Goal: Use online tool/utility: Use online tool/utility

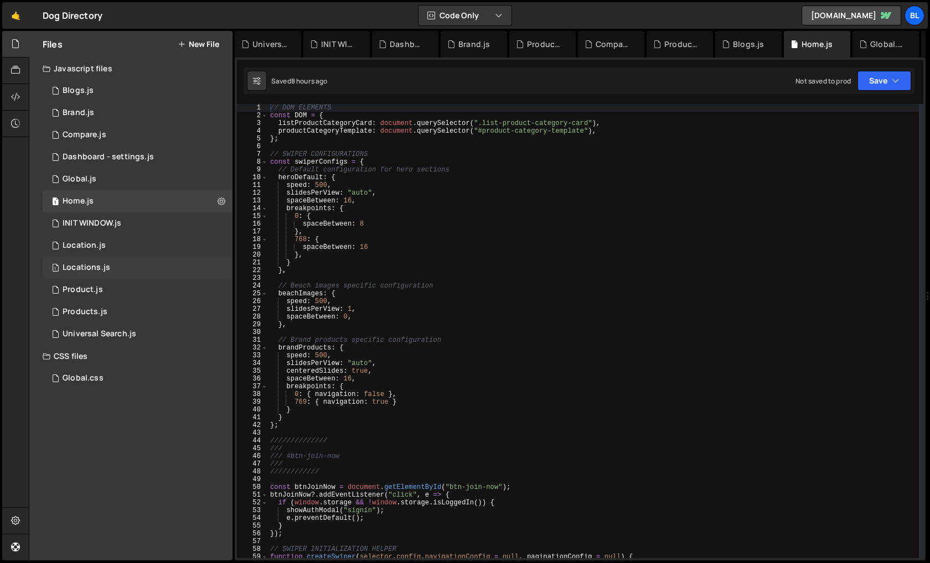
click at [138, 260] on div "1 Locations.js 0" at bounding box center [138, 268] width 190 height 22
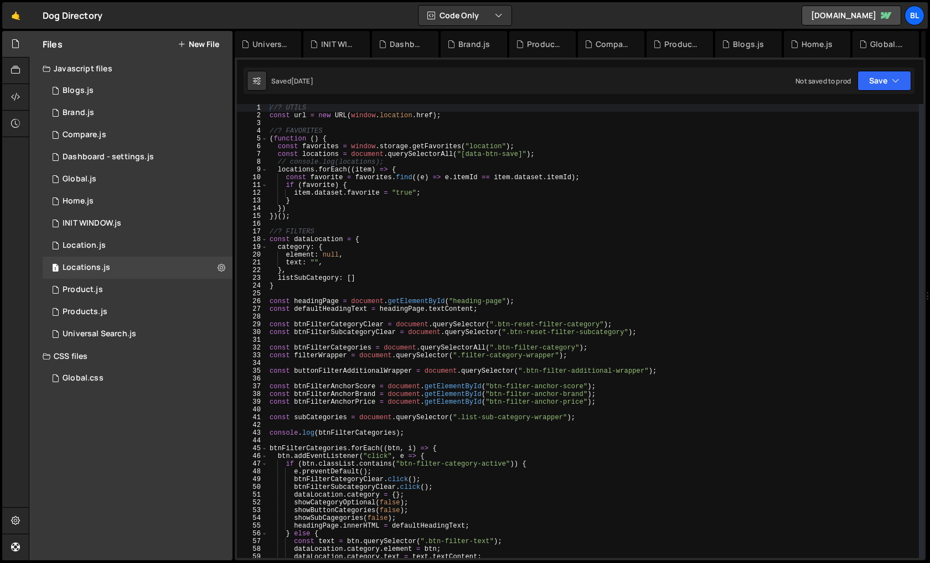
click at [439, 267] on div "//? UTILS const url = new URL ( window . location . href ) ; //? FAVORITES ( fu…" at bounding box center [592, 339] width 651 height 470
paste textarea "btn-layout"
type textarea "},btn-layout"
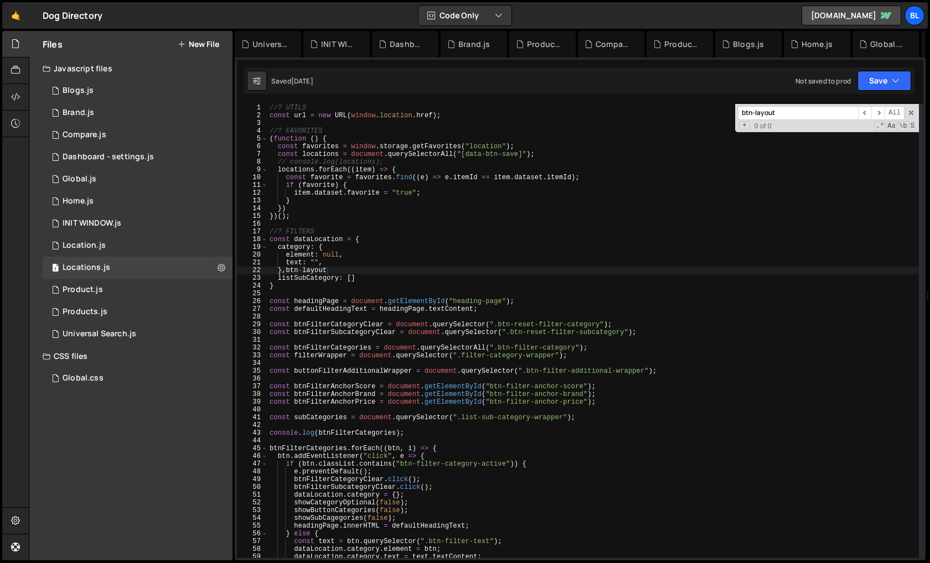
scroll to position [2104, 0]
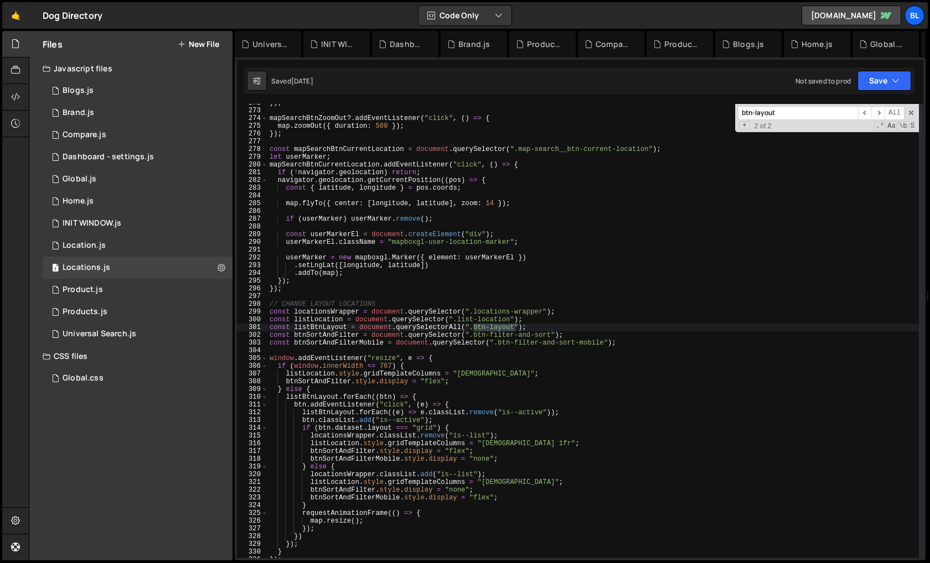
type input "btn-layout"
click at [314, 325] on div "}) ; mapSearchBtnZoomOut ?. addEventListener ( "click" , ( ) => { map . zoomOut…" at bounding box center [592, 334] width 651 height 470
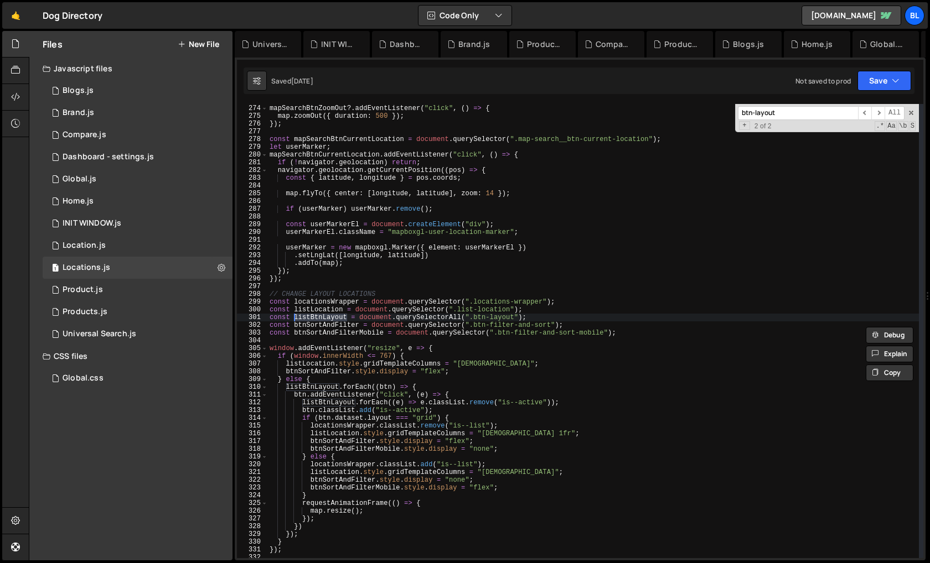
scroll to position [2130, 0]
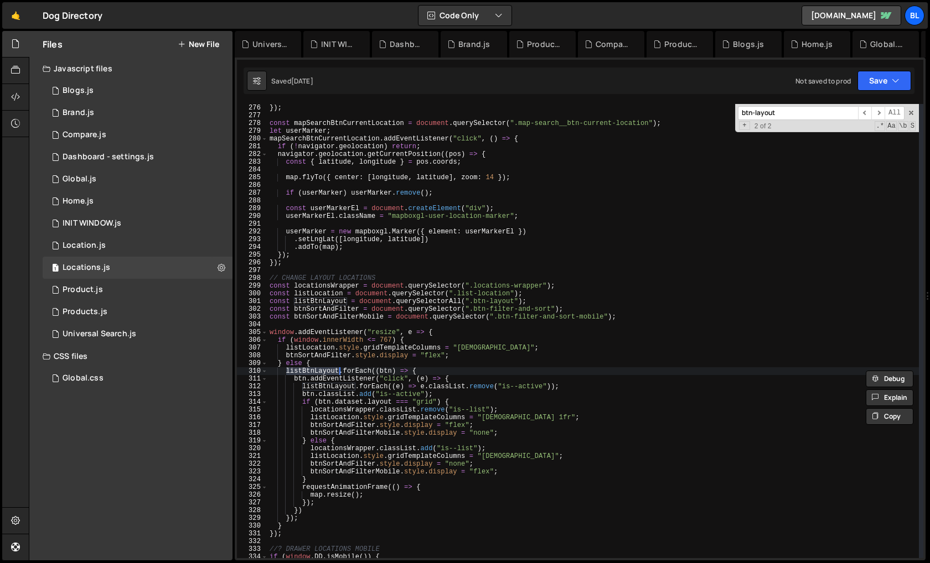
click at [331, 371] on div "}) ; const mapSearchBtnCurrentLocation = document . querySelector ( ".map-searc…" at bounding box center [592, 339] width 651 height 470
click at [359, 352] on div "}) ; const mapSearchBtnCurrentLocation = document . querySelector ( ".map-searc…" at bounding box center [592, 339] width 651 height 470
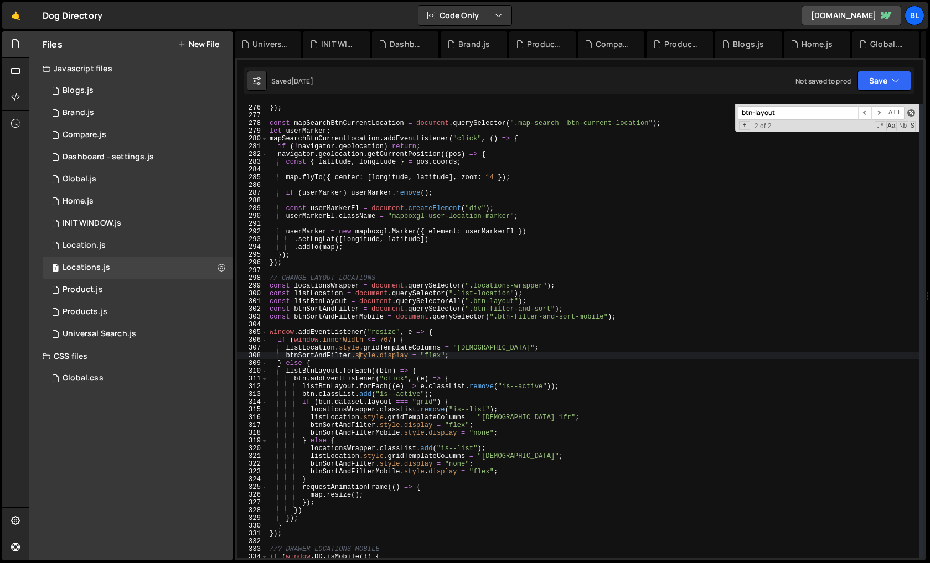
click at [912, 113] on span at bounding box center [911, 113] width 8 height 8
click at [525, 368] on div "}) ; const mapSearchBtnCurrentLocation = document . querySelector ( ".map-searc…" at bounding box center [592, 339] width 651 height 470
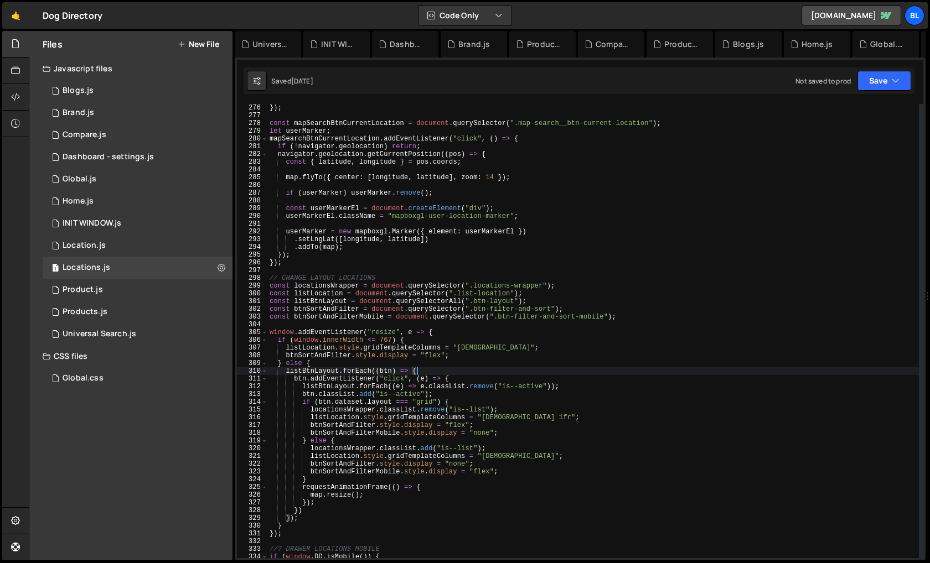
click at [331, 317] on div "}) ; const mapSearchBtnCurrentLocation = document . querySelector ( ".map-searc…" at bounding box center [592, 339] width 651 height 470
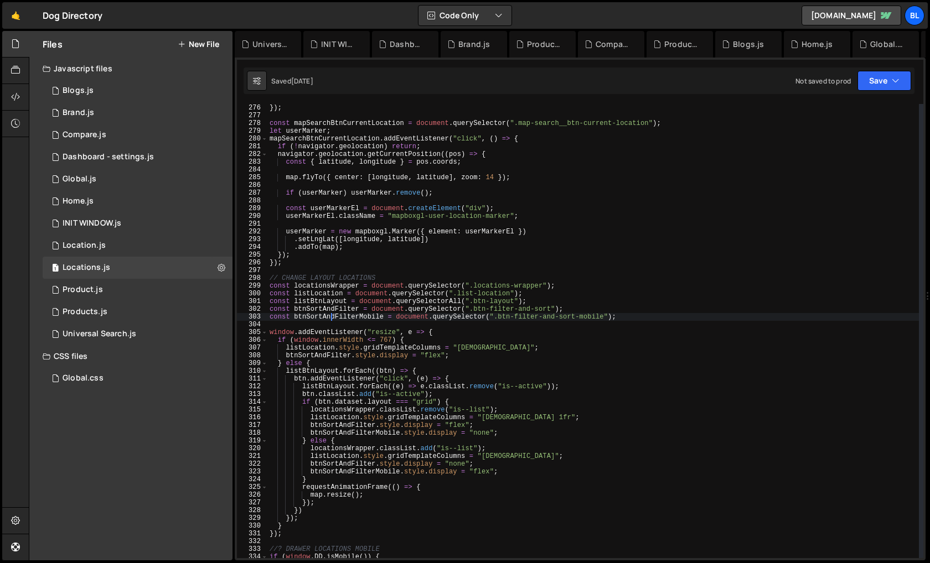
click at [361, 380] on div "}) ; const mapSearchBtnCurrentLocation = document . querySelector ( ".map-searc…" at bounding box center [592, 339] width 651 height 470
click at [437, 376] on div "}) ; const mapSearchBtnCurrentLocation = document . querySelector ( ".map-searc…" at bounding box center [592, 339] width 651 height 470
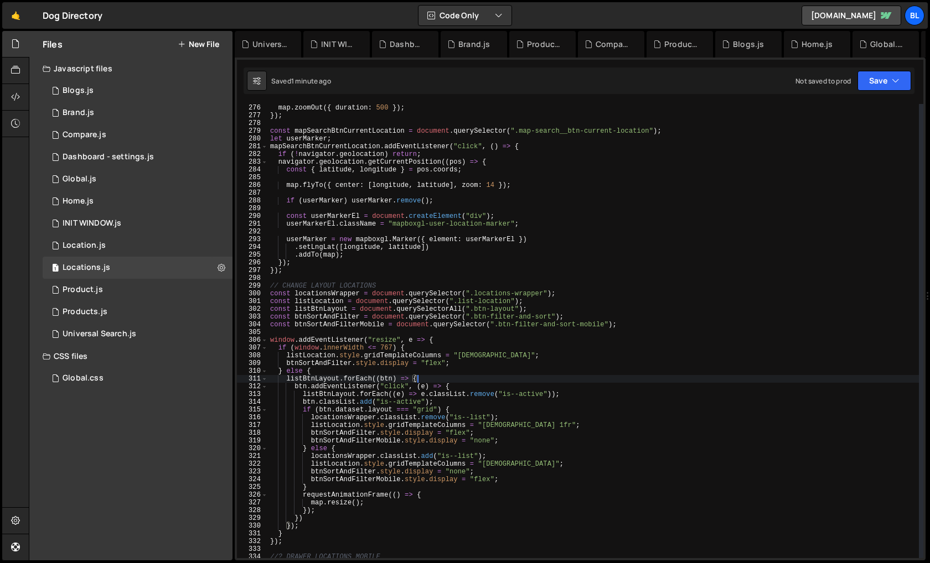
click at [497, 372] on div "map . zoomOut ({ duration : 500 }) ; }) ; const mapSearchBtnCurrentLocation = d…" at bounding box center [593, 339] width 651 height 470
type textarea "});"
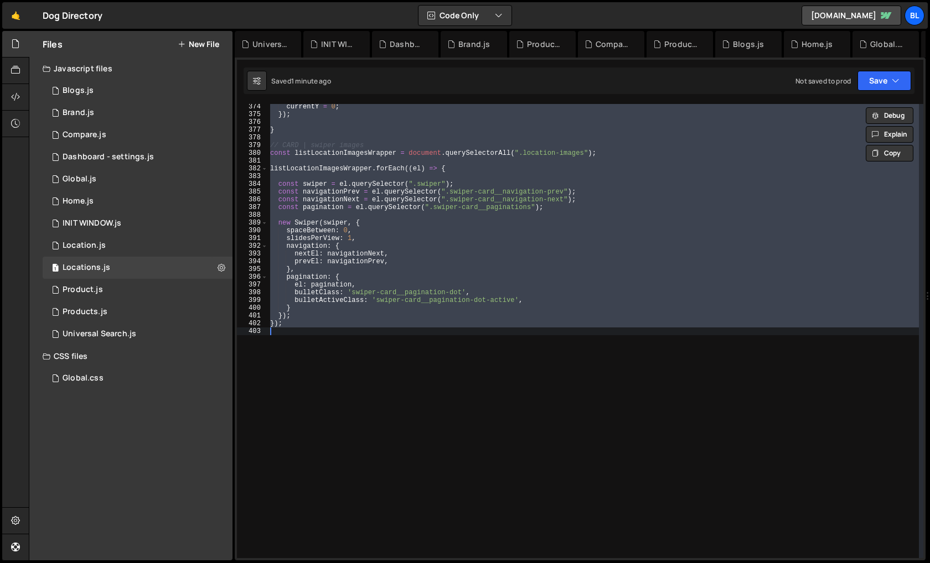
click at [491, 385] on div "currentY = 0 ; }) ; } // CARD | swiper images const listLocationImagesWrapper =…" at bounding box center [593, 338] width 651 height 470
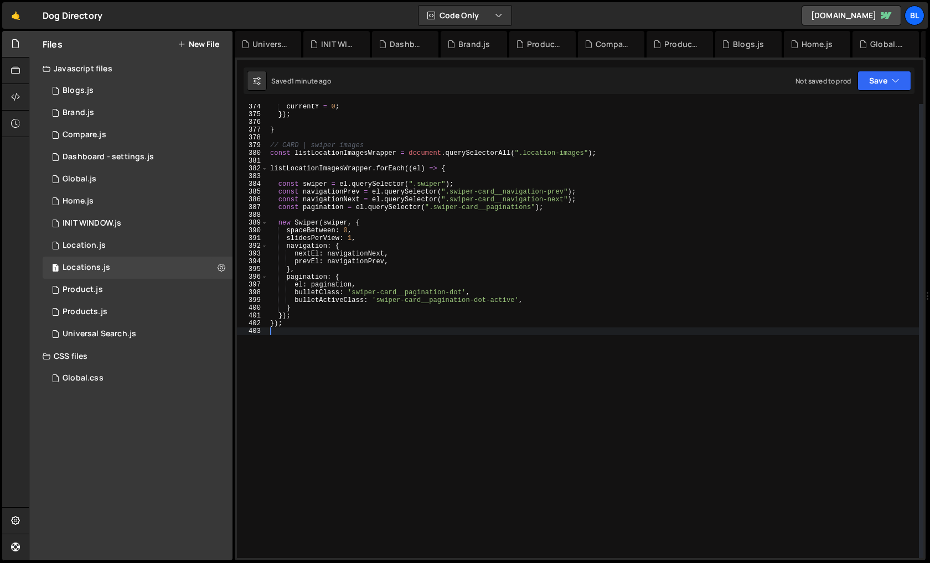
click at [372, 360] on div "currentY = 0 ; }) ; } // CARD | swiper images const listLocationImagesWrapper =…" at bounding box center [593, 338] width 651 height 470
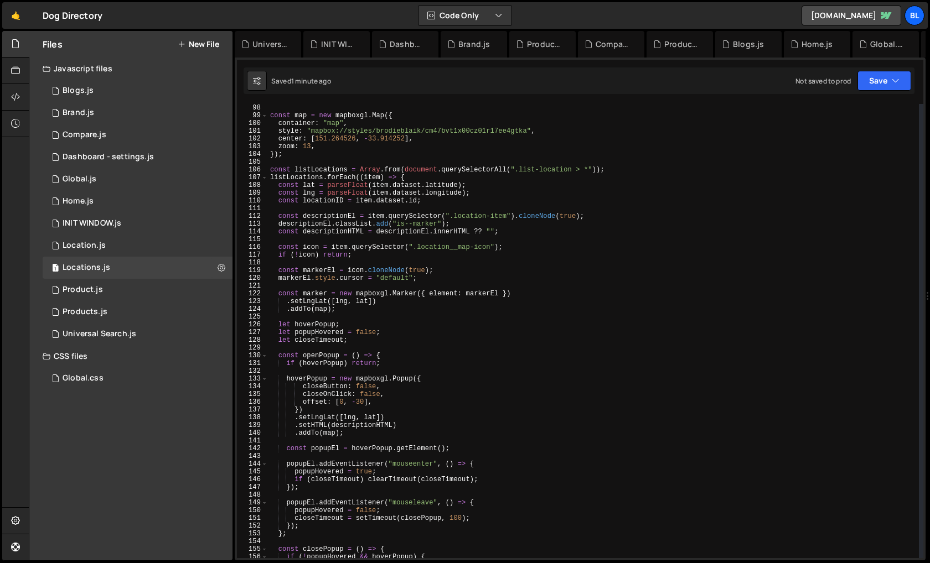
scroll to position [0, 0]
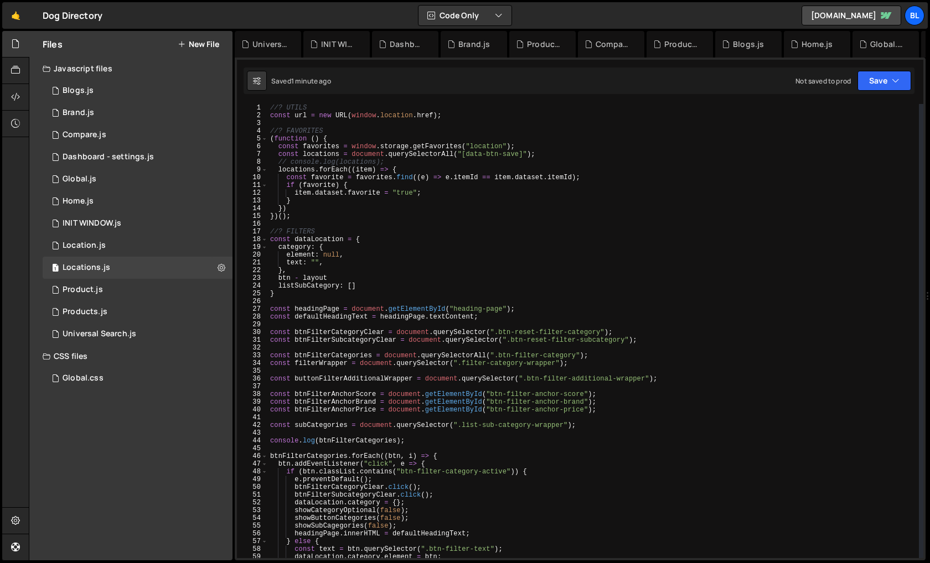
click at [339, 274] on div "//? UTILS const url = new URL ( window . location . href ) ; //? FAVORITES ( fu…" at bounding box center [593, 339] width 651 height 470
click at [335, 278] on div "//? UTILS const url = new URL ( window . location . href ) ; //? FAVORITES ( fu…" at bounding box center [593, 339] width 651 height 470
click at [330, 269] on div "//? UTILS const url = new URL ( window . location . href ) ; //? FAVORITES ( fu…" at bounding box center [593, 339] width 651 height 470
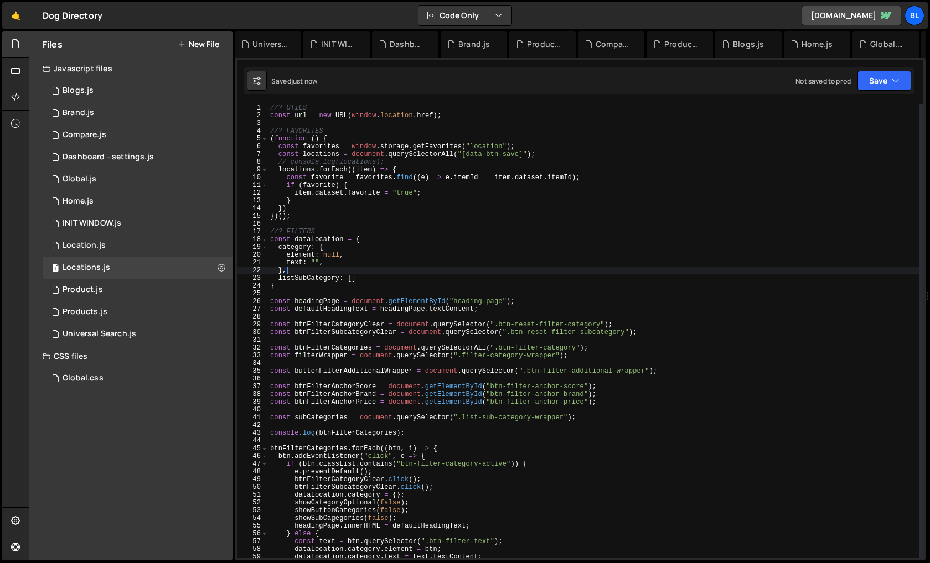
click at [319, 240] on div "//? UTILS const url = new URL ( window . location . href ) ; //? FAVORITES ( fu…" at bounding box center [593, 339] width 651 height 470
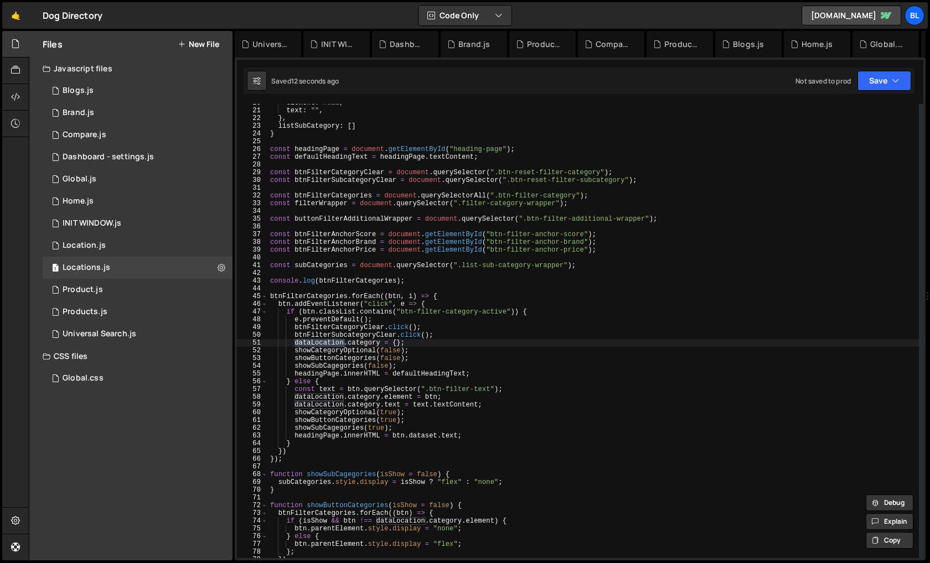
scroll to position [154, 0]
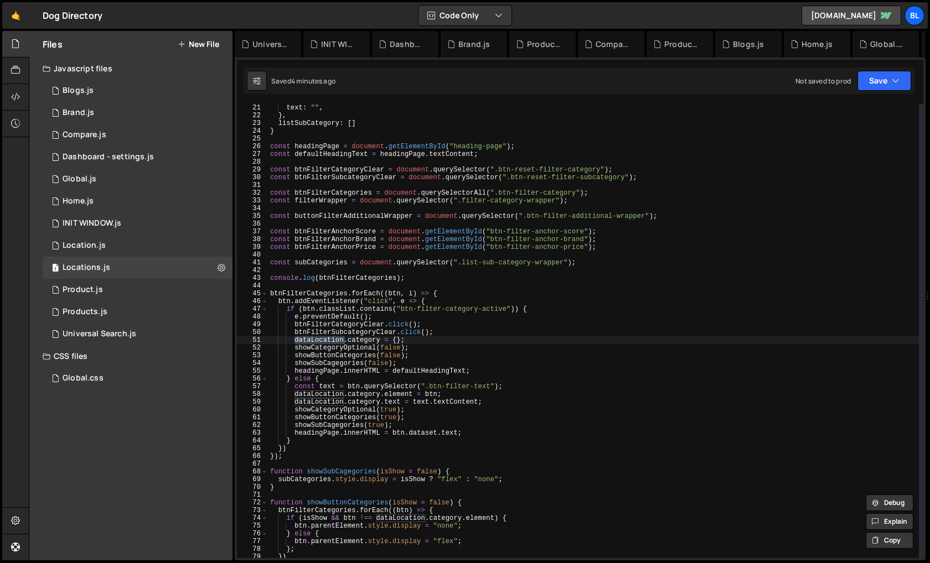
click at [481, 392] on div "element : null , text : "" , } , listSubCategory : [ ] } const headingPage = do…" at bounding box center [593, 331] width 651 height 470
type textarea "dataLocation.category.element = btn;"
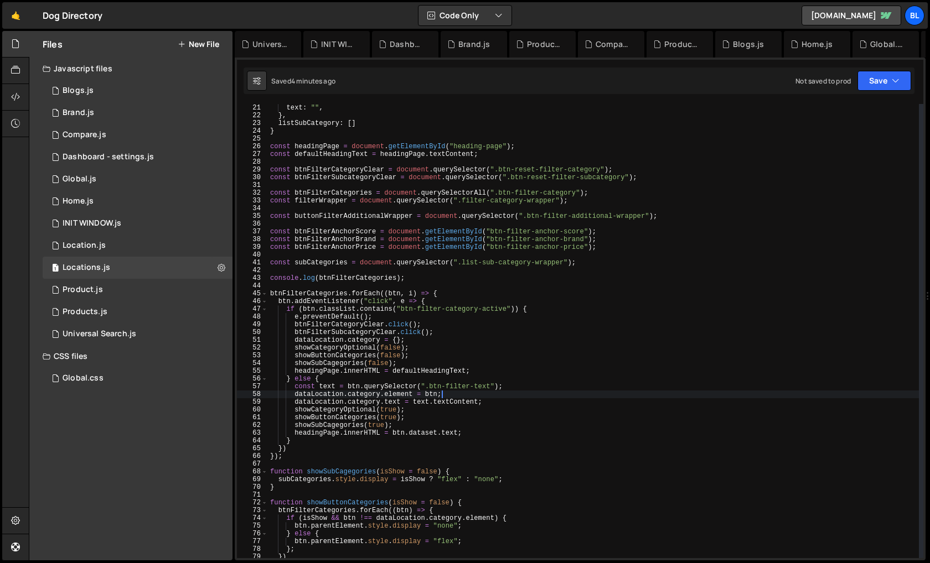
click at [419, 285] on div "element : null , text : "" , } , listSubCategory : [ ] } const headingPage = do…" at bounding box center [593, 331] width 651 height 470
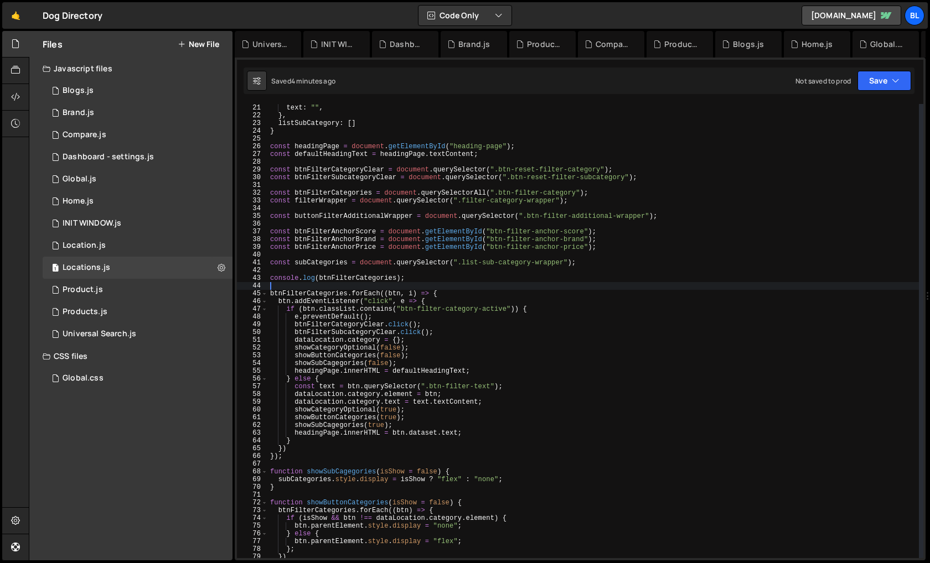
click at [595, 261] on div "element : null , text : "" , } , listSubCategory : [ ] } const headingPage = do…" at bounding box center [593, 331] width 651 height 470
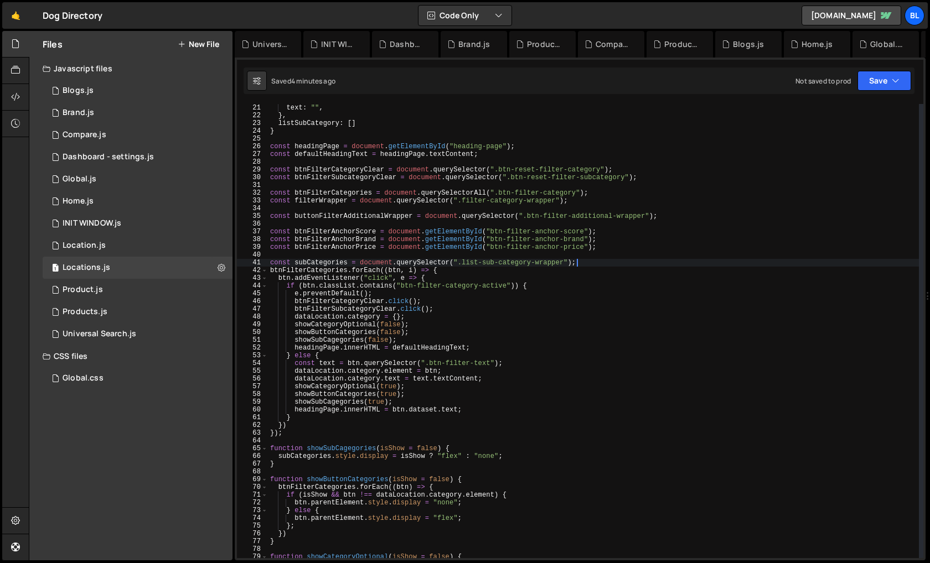
click at [583, 390] on div "element : null , text : "" , } , listSubCategory : [ ] } const headingPage = do…" at bounding box center [593, 331] width 651 height 470
type textarea "showCategoryOptional(true);"
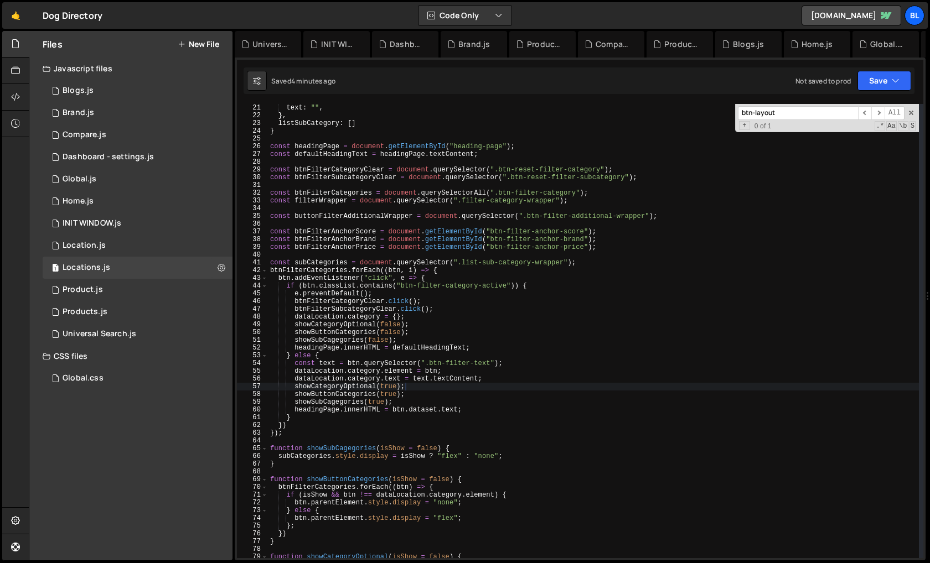
paste input "show-filter-modal"
type input "btn-show-filter-modal"
click at [528, 367] on div "element : null , text : "" , } , listSubCategory : [ ] } const headingPage = do…" at bounding box center [593, 331] width 651 height 470
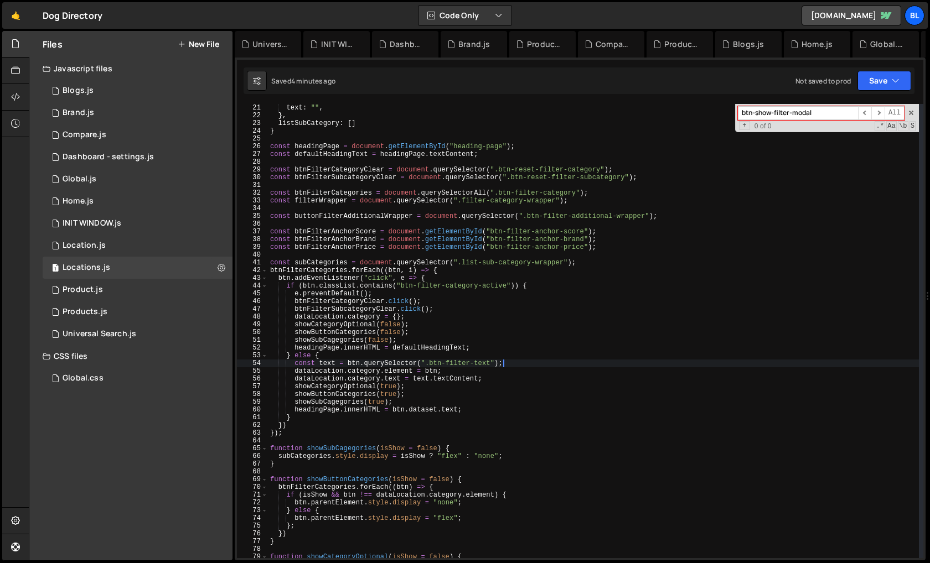
click at [495, 359] on div "element : null , text : "" , } , listSubCategory : [ ] } const headingPage = do…" at bounding box center [593, 331] width 651 height 470
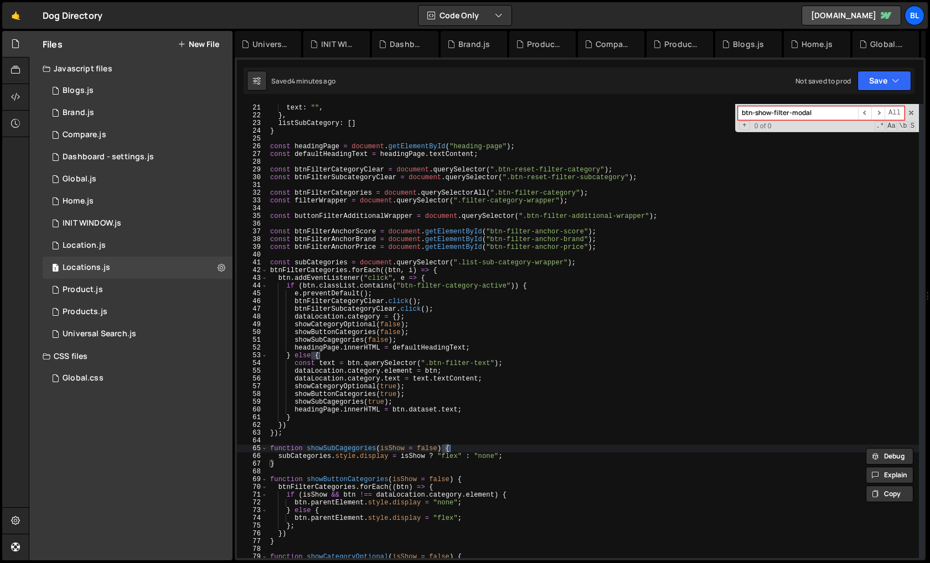
click at [499, 412] on div "element : null , text : "" , } , listSubCategory : [ ] } const headingPage = do…" at bounding box center [593, 331] width 651 height 470
click at [430, 378] on div "element : null , text : "" , } , listSubCategory : [ ] } const headingPage = do…" at bounding box center [593, 331] width 651 height 470
type textarea "dataLocation.category.text = text.textContent;"
paste input "filter-and-sort"
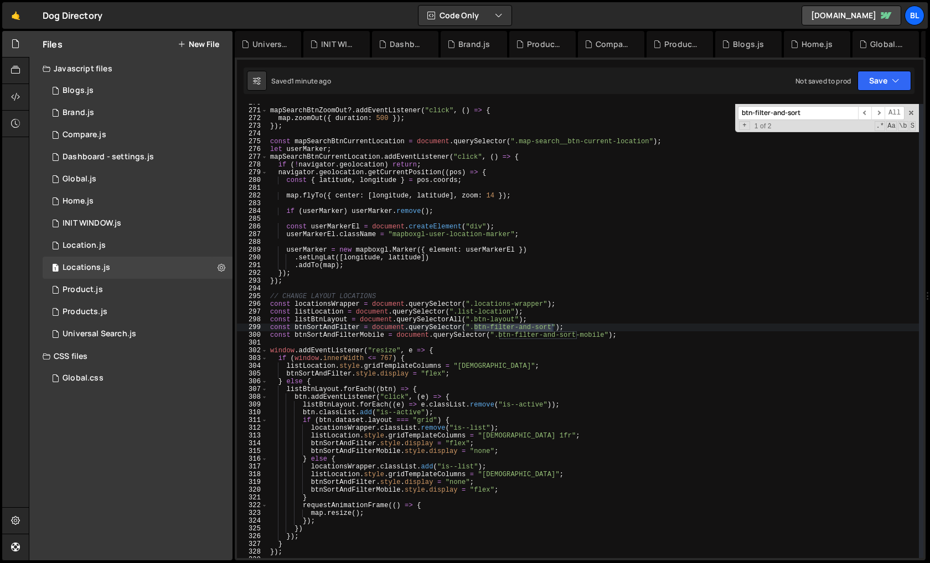
type input "btn-filter-and-sort"
click at [604, 346] on div "mapSearchBtnZoomOut ?. addEventListener ( "click" , ( ) => { map . zoomOut ({ d…" at bounding box center [593, 334] width 651 height 470
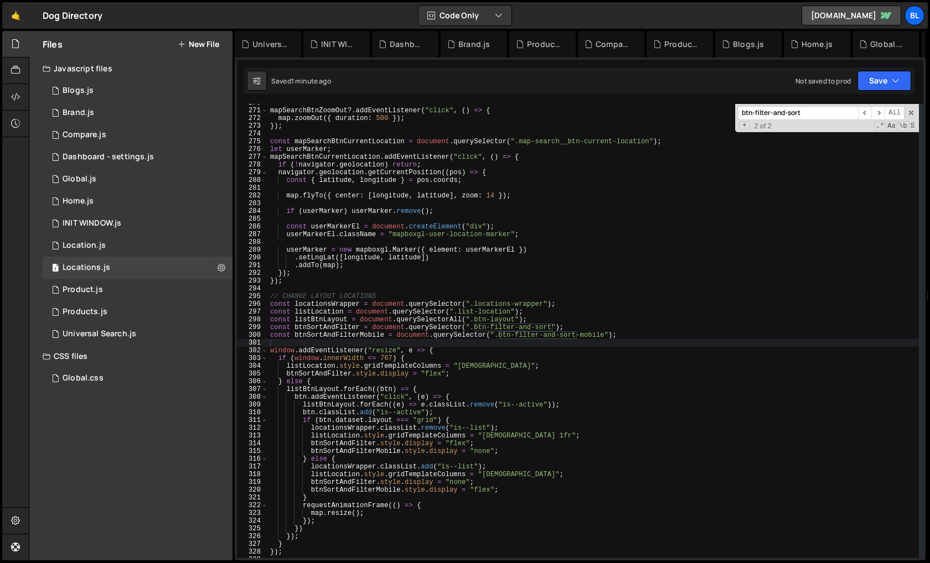
paste input "-mobile"
type input "btn-filter-and-sort-mobile"
click at [333, 326] on div "mapSearchBtnZoomOut ?. addEventListener ( "click" , ( ) => { map . zoomOut ({ d…" at bounding box center [593, 334] width 651 height 470
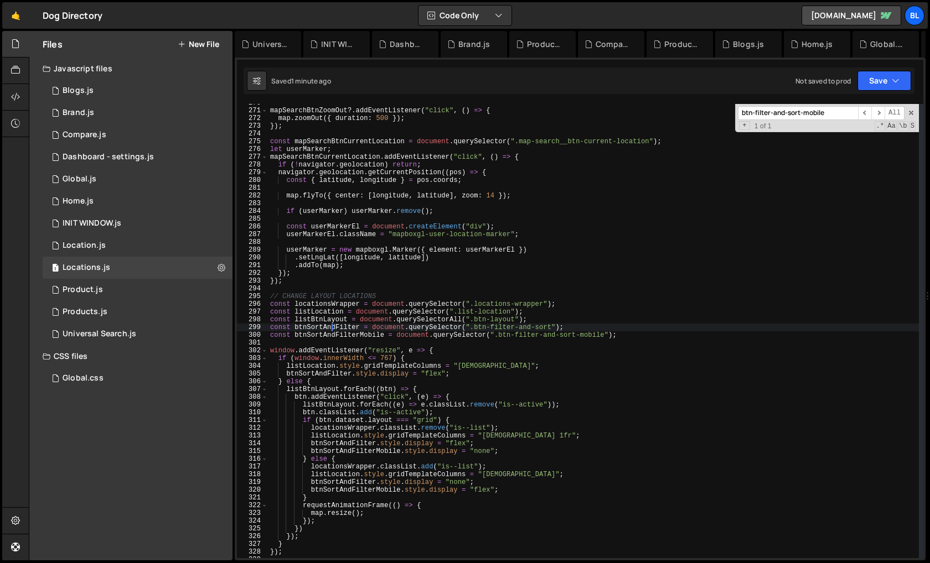
click at [333, 326] on div "mapSearchBtnZoomOut ?. addEventListener ( "click" , ( ) => { map . zoomOut ({ d…" at bounding box center [593, 334] width 651 height 470
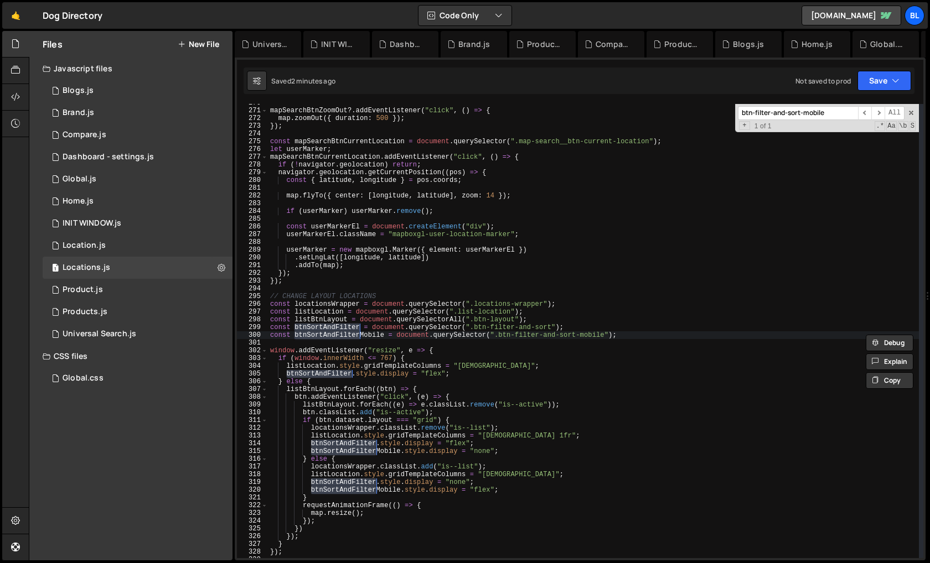
click at [413, 307] on div "mapSearchBtnZoomOut ?. addEventListener ( "click" , ( ) => { map . zoomOut ({ d…" at bounding box center [593, 334] width 651 height 470
type textarea "const locationsWrapper = document.querySelector(".locations-wrapper");"
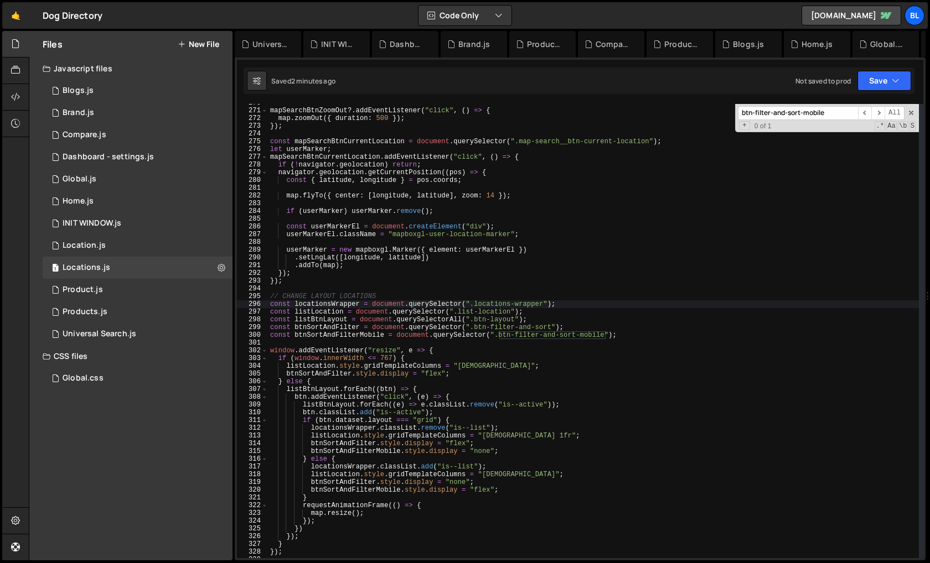
paste input "filter-modal-wrapper"
type input "filter-modal-wrapper"
click at [131, 188] on div "1 Global.js 0" at bounding box center [138, 179] width 190 height 22
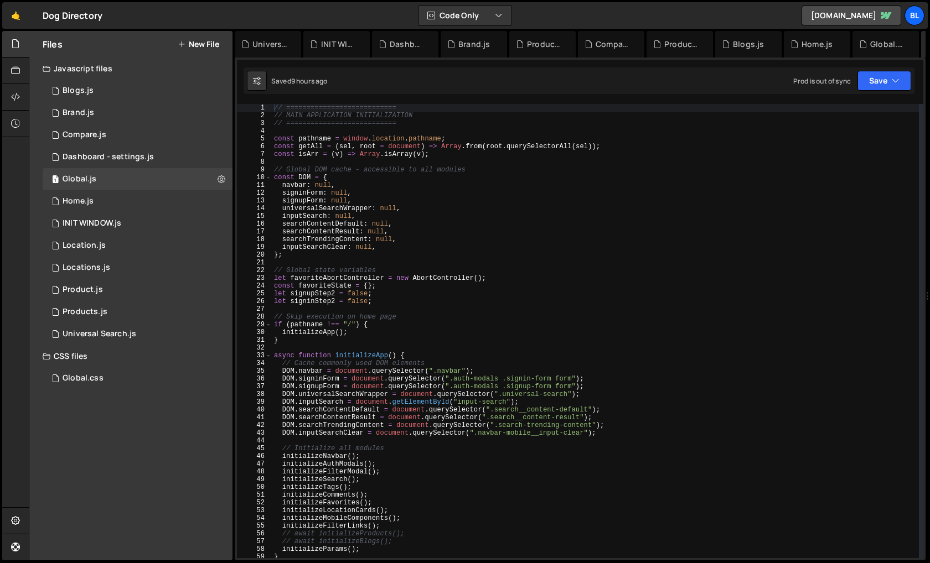
type textarea "if (pathname !== "/") {"
click at [491, 325] on div "// =========================== // MAIN APPLICATION INITIALIZATION // ==========…" at bounding box center [595, 339] width 647 height 470
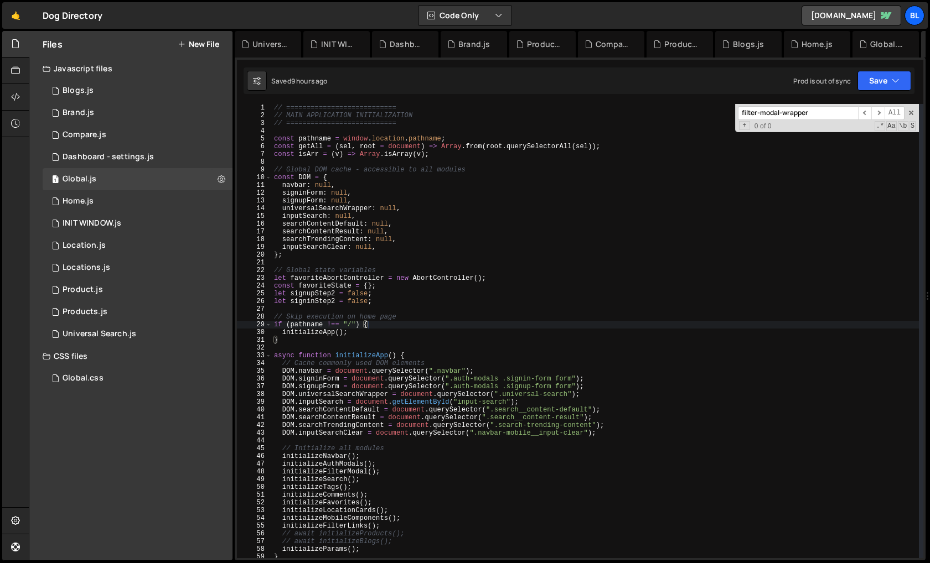
scroll to position [2290, 0]
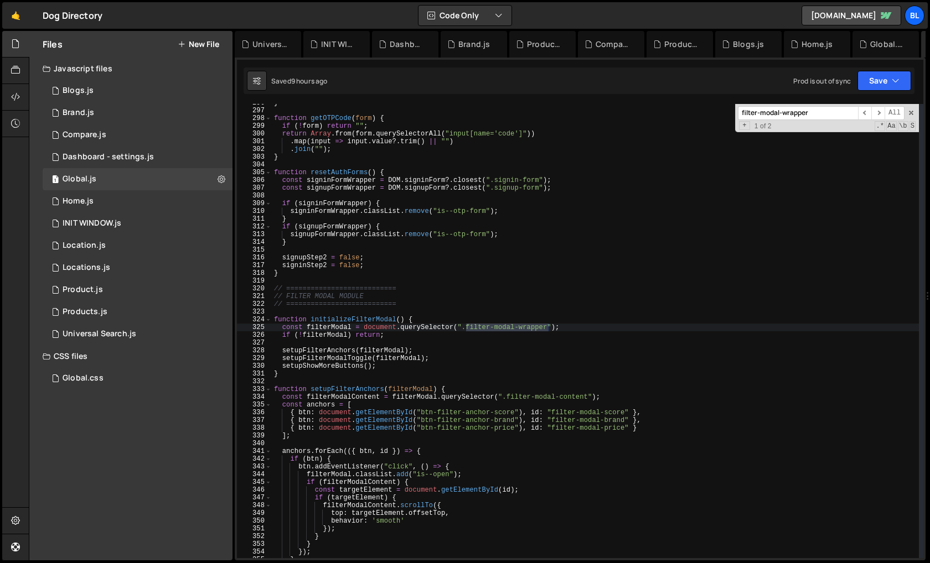
type input "filter-modal-wrapper"
click at [347, 383] on div "} function getOTPCode ( form ) { if ( ! form ) return "" ; return [PERSON_NAME]…" at bounding box center [595, 334] width 647 height 470
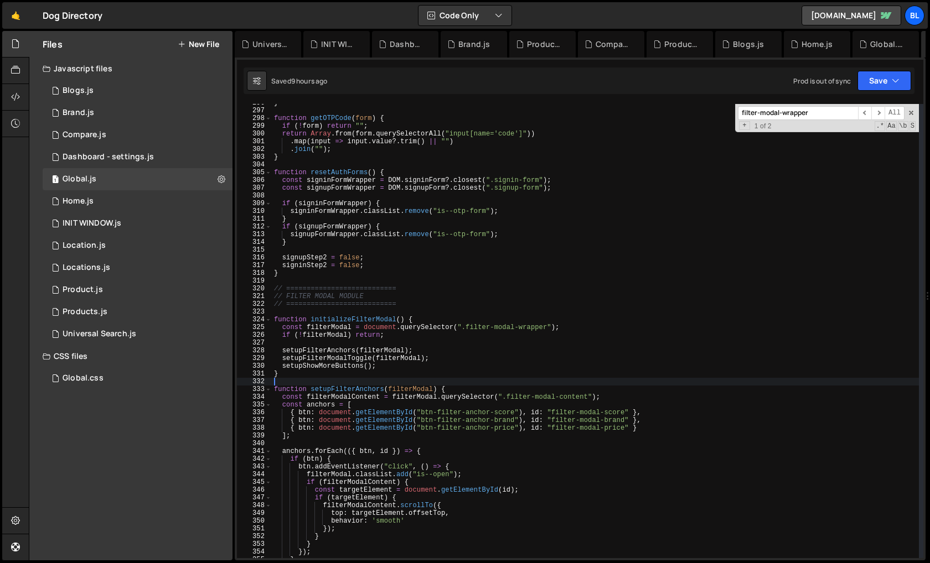
click at [340, 361] on div "} function getOTPCode ( form ) { if ( ! form ) return "" ; return [PERSON_NAME]…" at bounding box center [595, 334] width 647 height 470
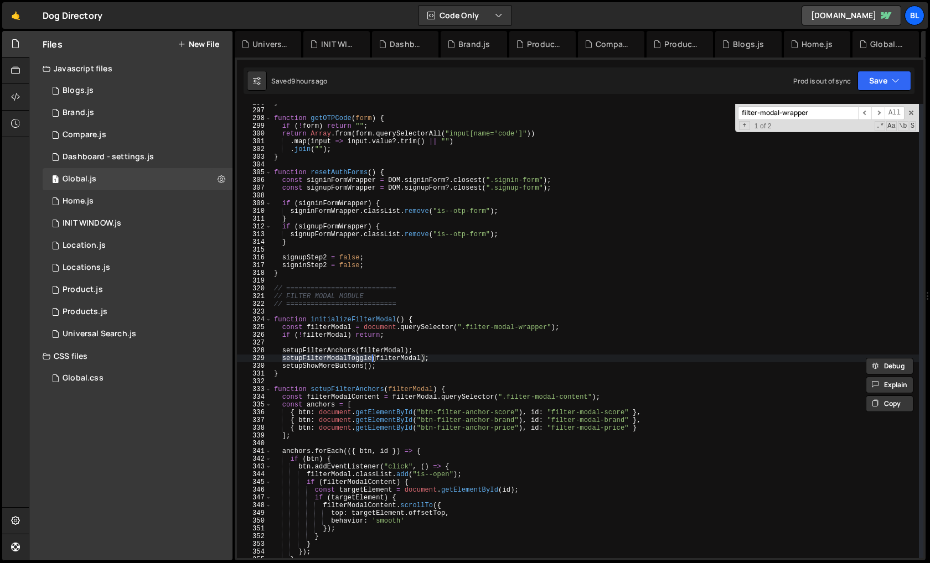
click at [329, 365] on div "} function getOTPCode ( form ) { if ( ! form ) return "" ; return [PERSON_NAME]…" at bounding box center [595, 334] width 647 height 470
click at [320, 351] on div "} function getOTPCode ( form ) { if ( ! form ) return "" ; return [PERSON_NAME]…" at bounding box center [595, 334] width 647 height 470
click at [316, 356] on div "} function getOTPCode ( form ) { if ( ! form ) return "" ; return [PERSON_NAME]…" at bounding box center [595, 334] width 647 height 470
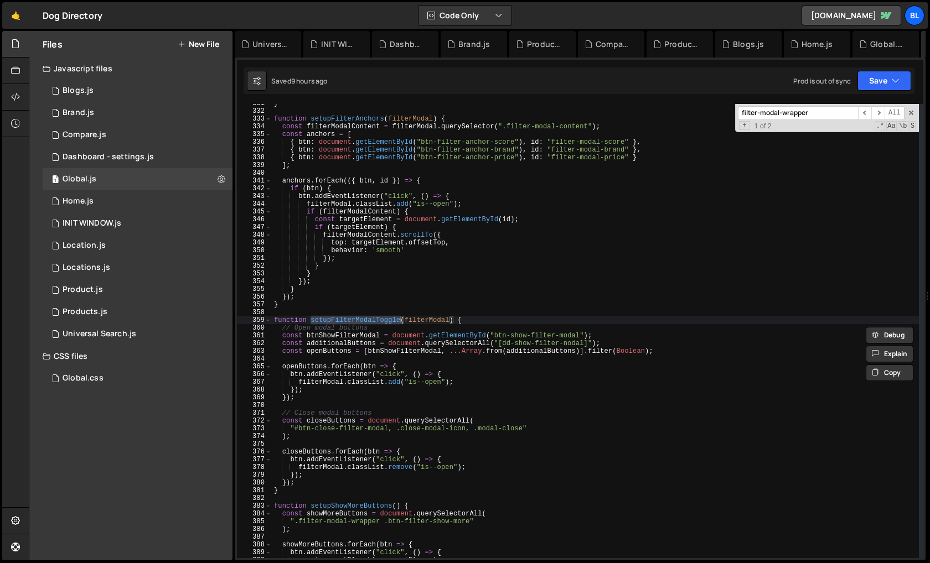
scroll to position [2561, 0]
click at [468, 382] on div "} function setupFilterAnchors ( filterModal ) { const filterModalContent = filt…" at bounding box center [595, 335] width 647 height 470
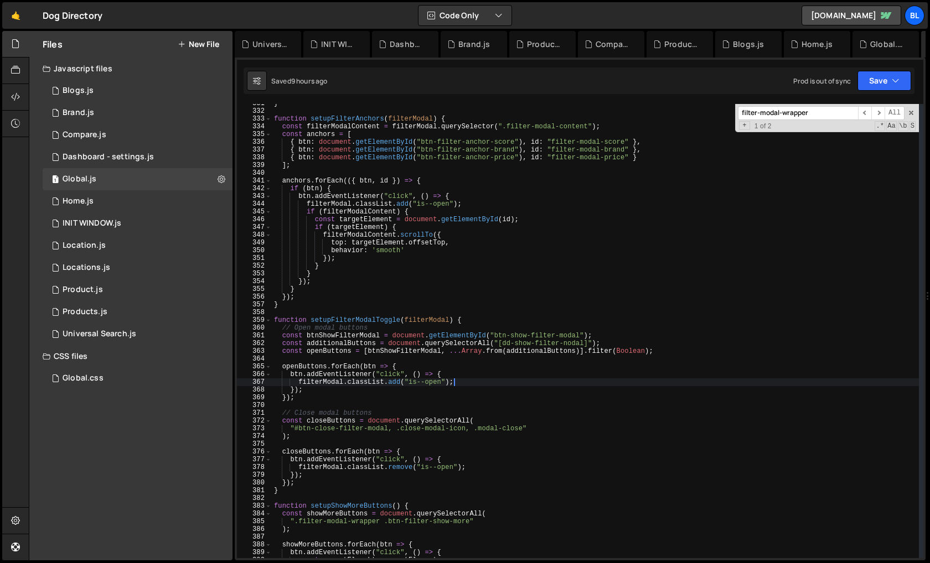
click at [355, 338] on div "} function setupFilterAnchors ( filterModal ) { const filterModalContent = filt…" at bounding box center [595, 335] width 647 height 470
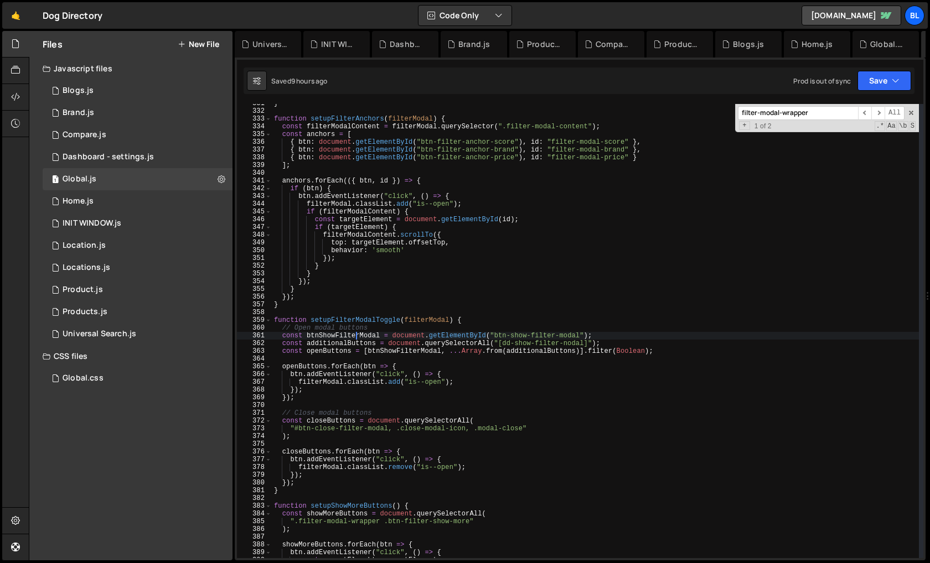
click at [355, 338] on div "} function setupFilterAnchors ( filterModal ) { const filterModalContent = filt…" at bounding box center [595, 335] width 647 height 470
click at [389, 334] on div "} function setupFilterAnchors ( filterModal ) { const filterModalContent = filt…" at bounding box center [595, 335] width 647 height 470
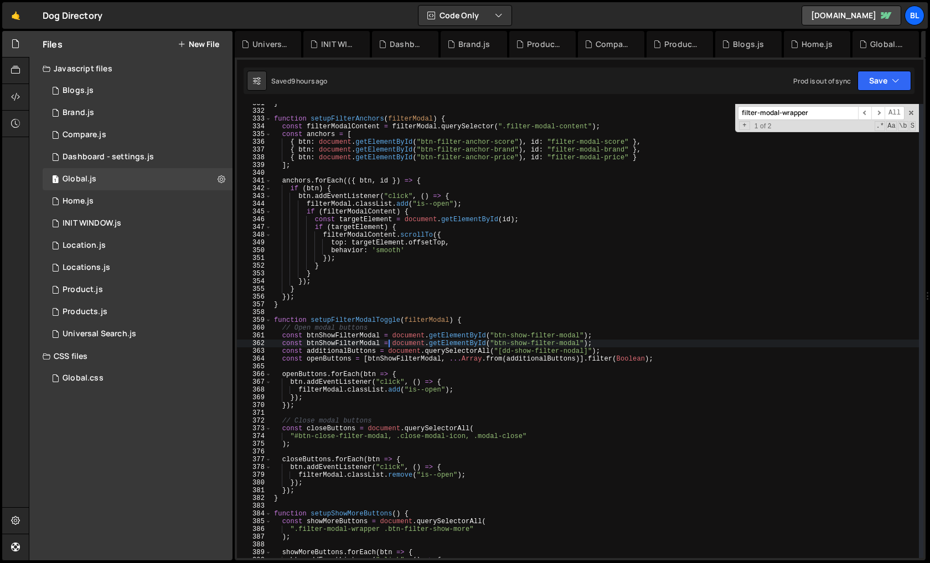
click at [579, 344] on div "} function setupFilterAnchors ( filterModal ) { const filterModalContent = filt…" at bounding box center [595, 335] width 647 height 470
click at [361, 346] on div "} function setupFilterAnchors ( filterModal ) { const filterModalContent = filt…" at bounding box center [595, 335] width 647 height 470
click at [365, 340] on div "} function setupFilterAnchors ( filterModal ) { const filterModalContent = filt…" at bounding box center [595, 335] width 647 height 470
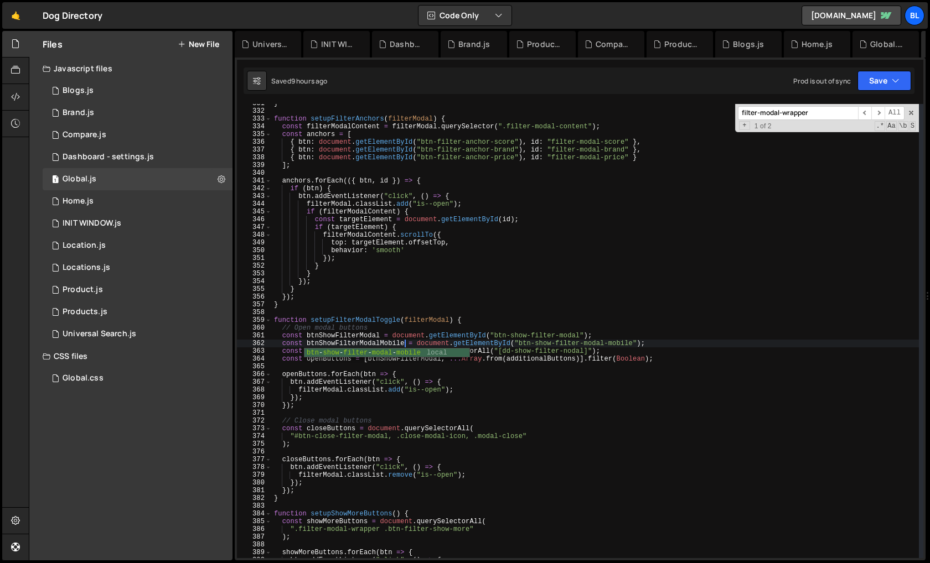
click at [365, 340] on div "} function setupFilterAnchors ( filterModal ) { const filterModalContent = filt…" at bounding box center [595, 335] width 647 height 470
click at [320, 372] on div "} function setupFilterAnchors ( filterModal ) { const filterModalContent = filt…" at bounding box center [595, 335] width 647 height 470
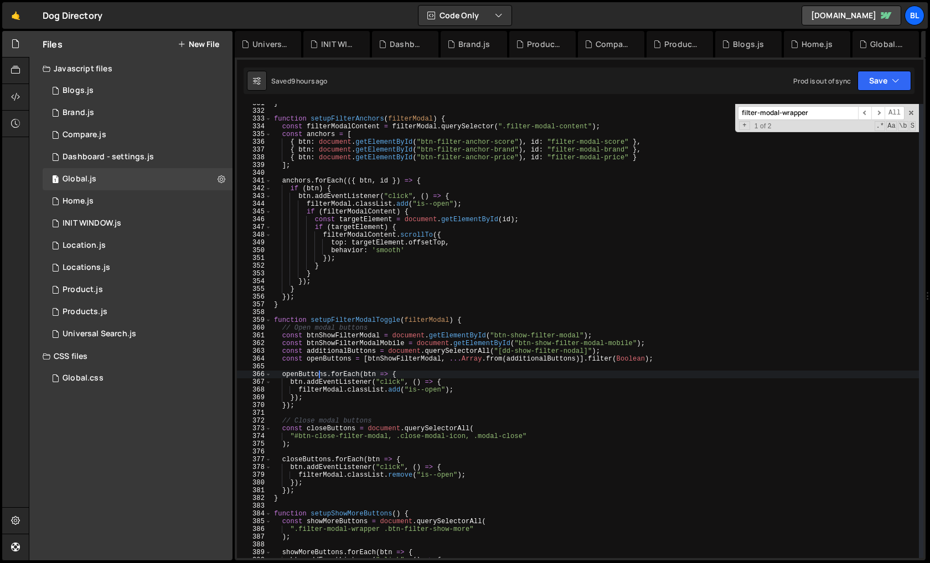
click at [309, 374] on div "} function setupFilterAnchors ( filterModal ) { const filterModalContent = filt…" at bounding box center [595, 335] width 647 height 470
click at [332, 354] on div "} function setupFilterAnchors ( filterModal ) { const filterModalContent = filt…" at bounding box center [595, 335] width 647 height 470
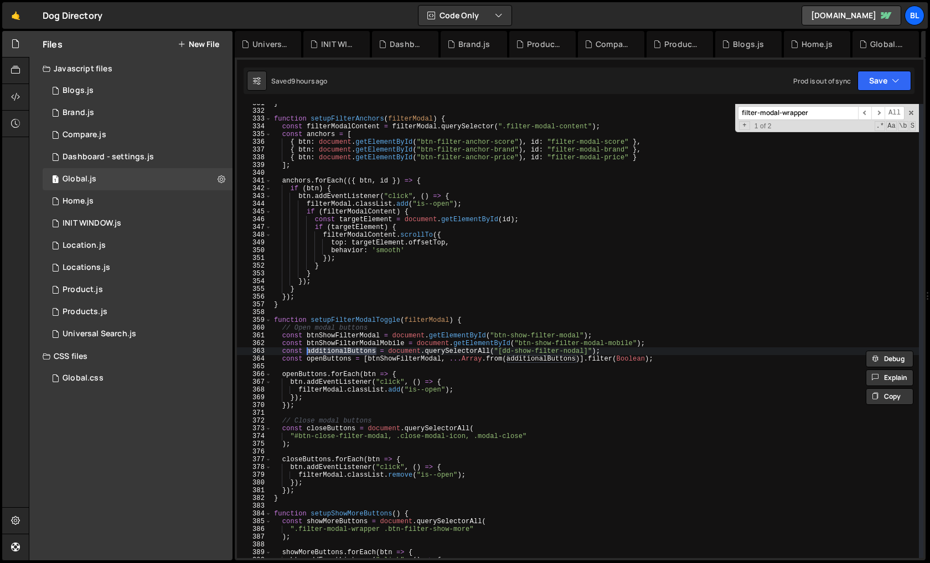
click at [443, 359] on div "} function setupFilterAnchors ( filterModal ) { const filterModalContent = filt…" at bounding box center [595, 335] width 647 height 470
paste textarea "btnShowFilterModalMobile"
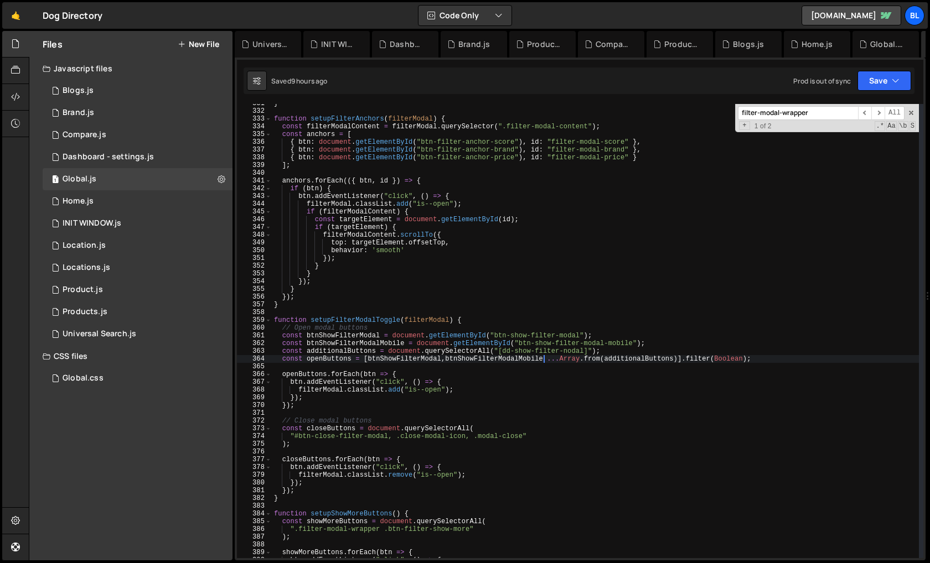
scroll to position [0, 22]
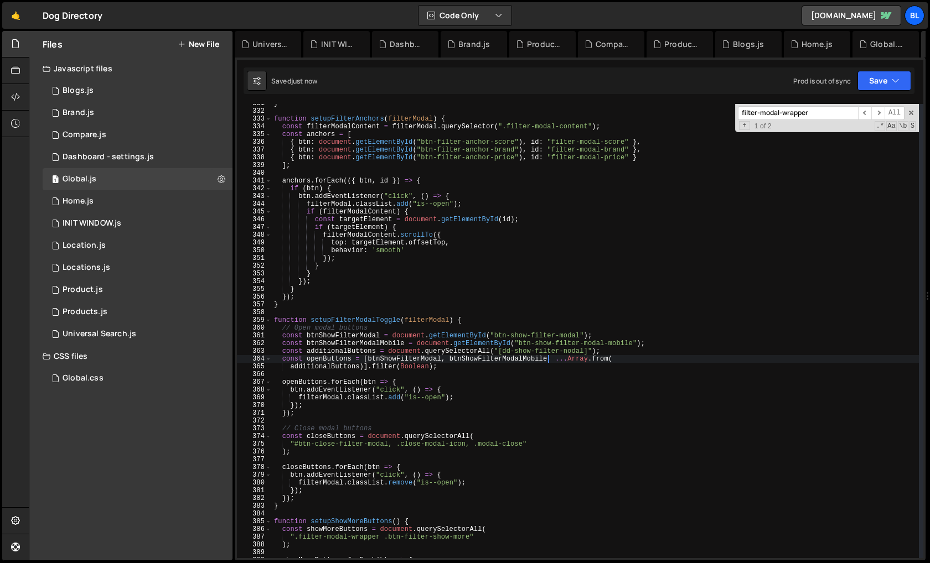
click at [383, 425] on div "} function setupFilterAnchors ( filterModal ) { const filterModalContent = filt…" at bounding box center [595, 335] width 647 height 470
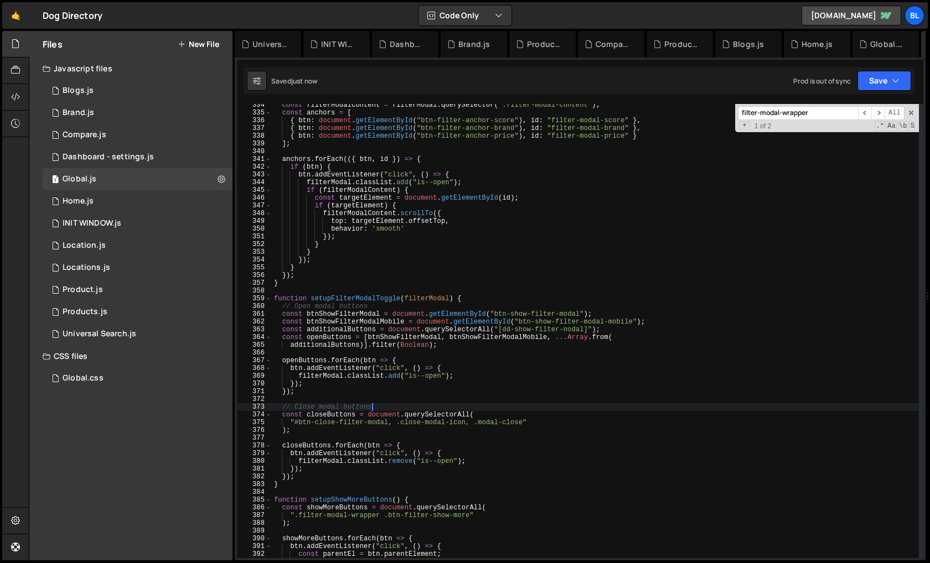
scroll to position [2588, 0]
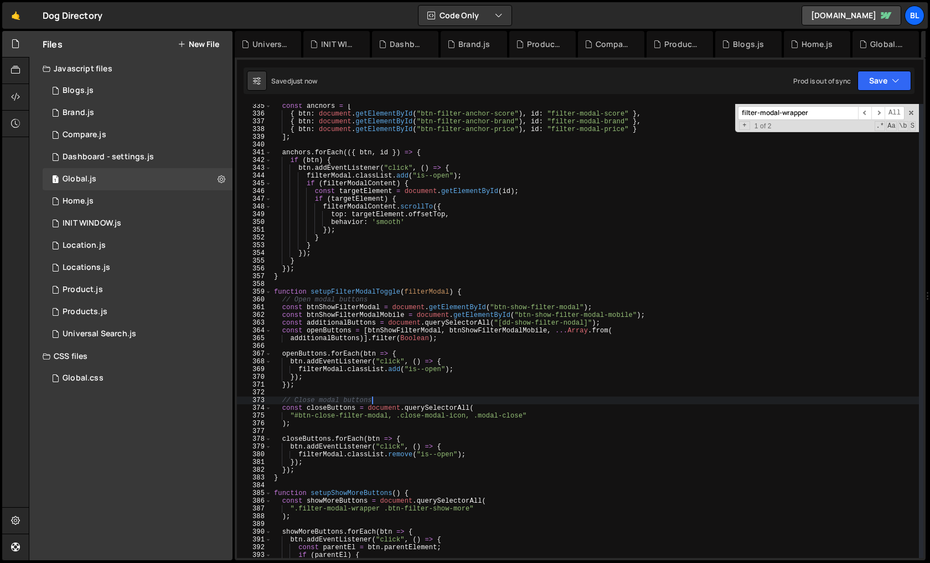
click at [492, 461] on div "const anchors = [ { btn : document . getElementById ( "btn-filter-anchor-score"…" at bounding box center [595, 337] width 647 height 470
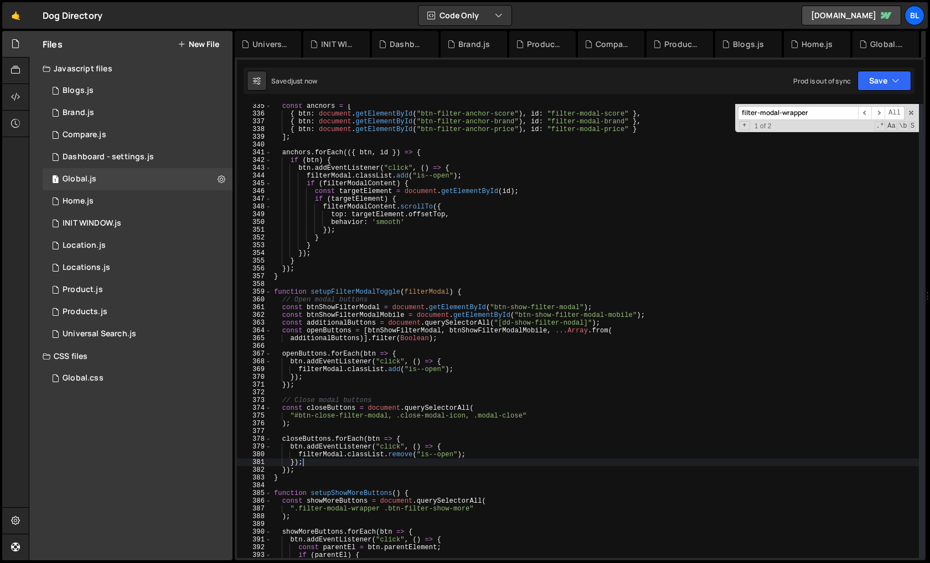
type textarea "});"
